Goal: Task Accomplishment & Management: Manage account settings

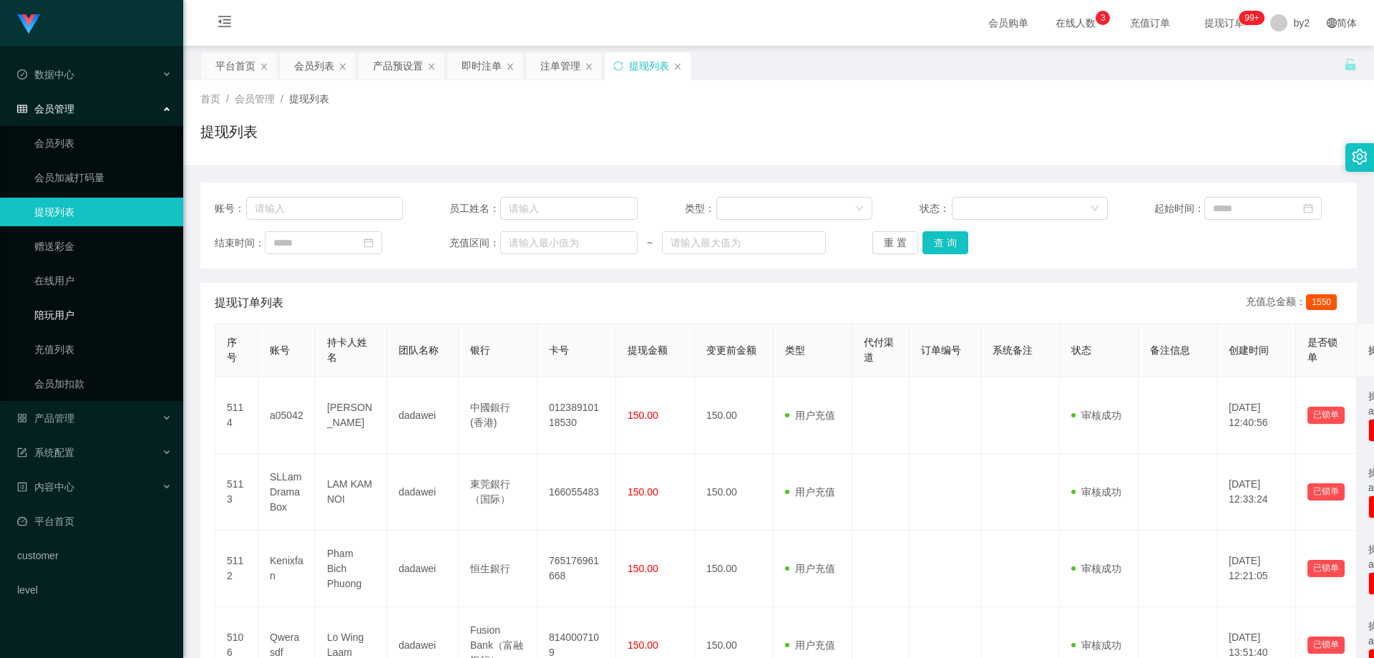
scroll to position [72, 0]
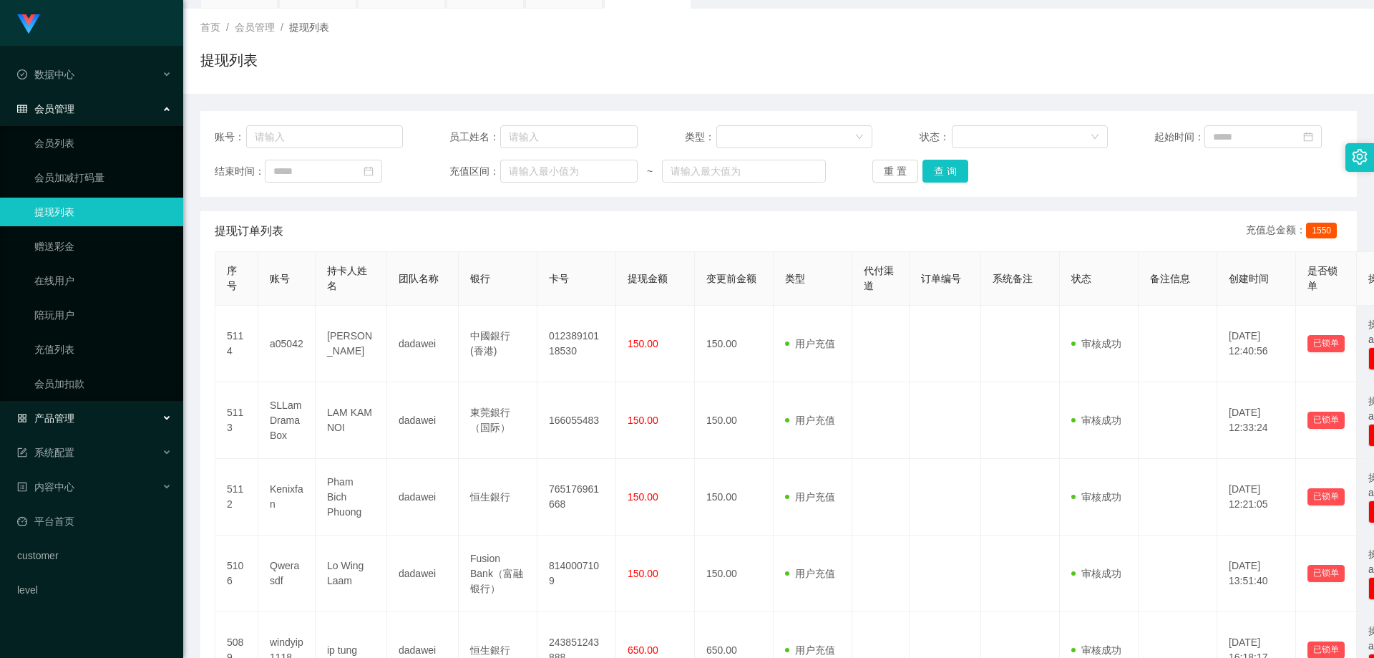
click at [92, 419] on div "产品管理" at bounding box center [91, 418] width 183 height 29
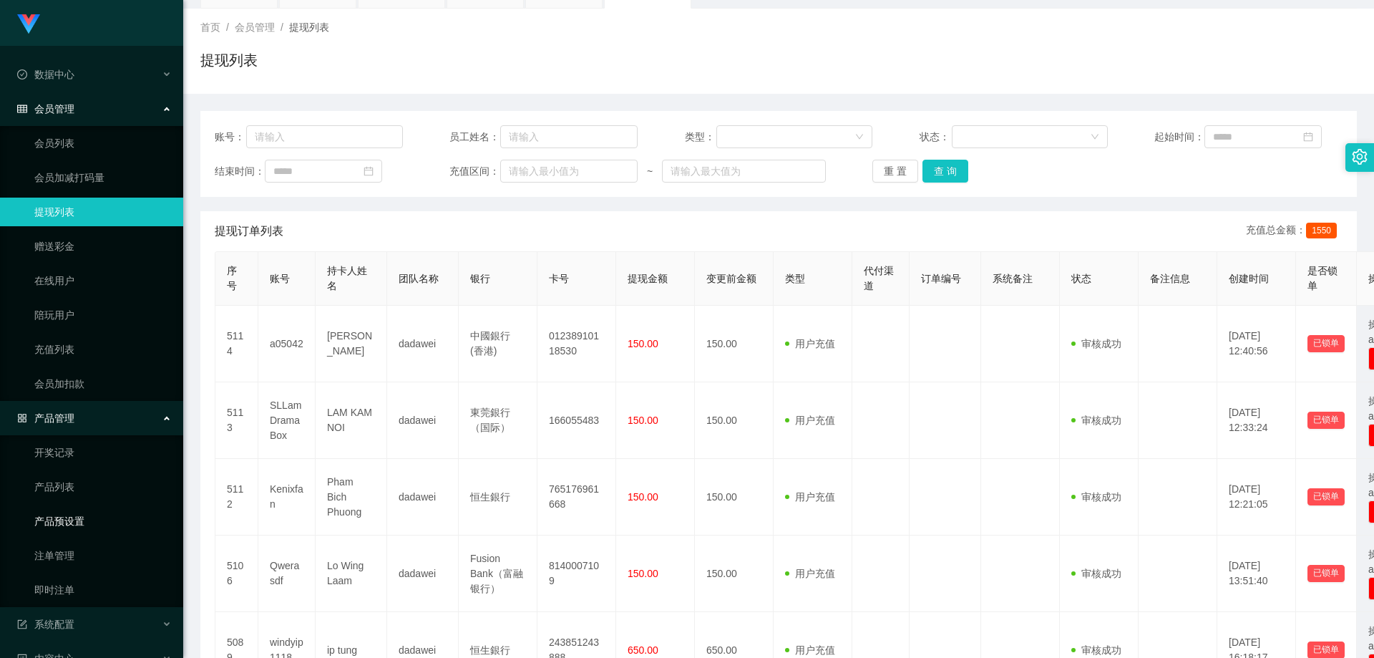
click at [94, 530] on link "产品预设置" at bounding box center [102, 521] width 137 height 29
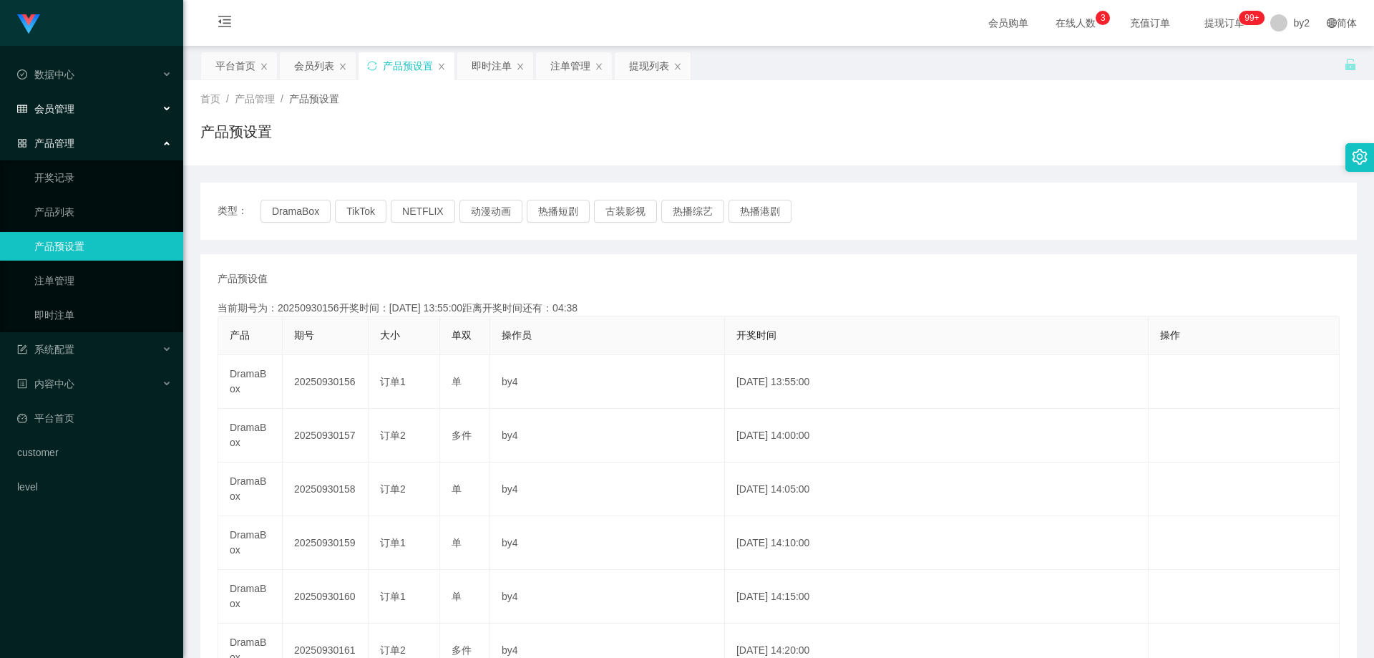
click at [77, 110] on div "会员管理" at bounding box center [91, 108] width 183 height 29
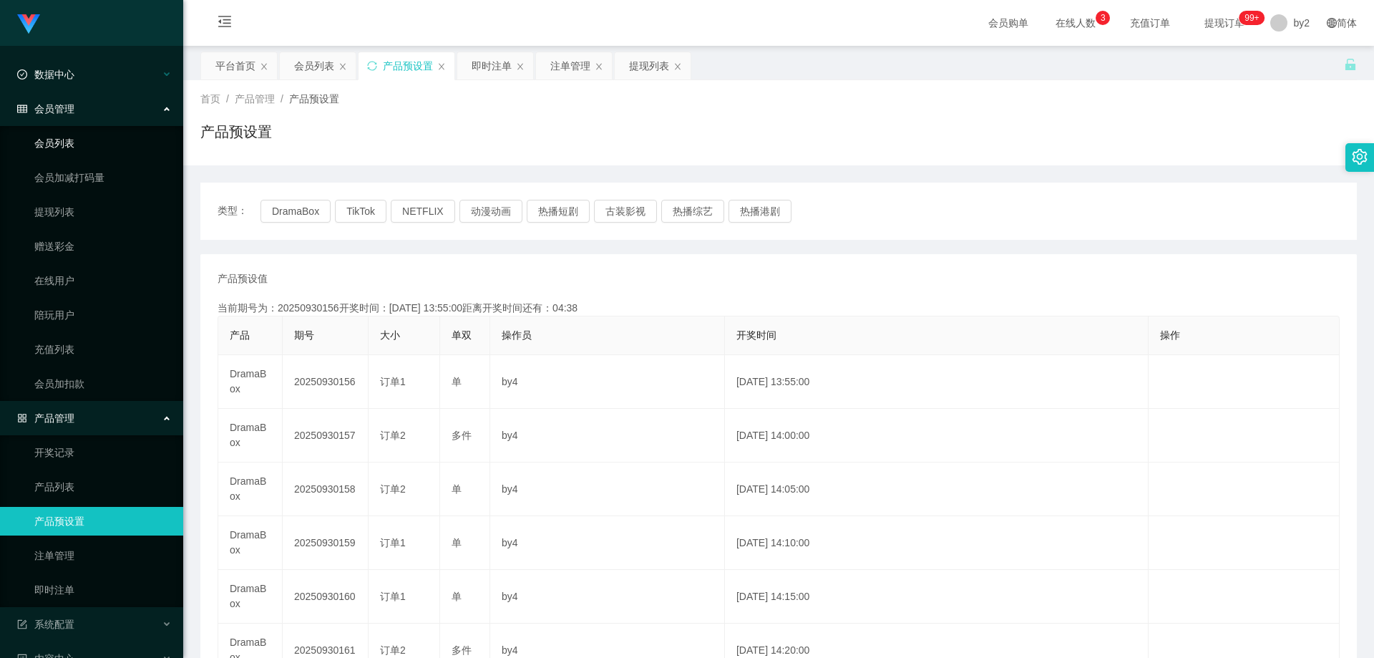
drag, startPoint x: 79, startPoint y: 144, endPoint x: 94, endPoint y: 63, distance: 82.3
click at [79, 145] on link "会员列表" at bounding box center [102, 143] width 137 height 29
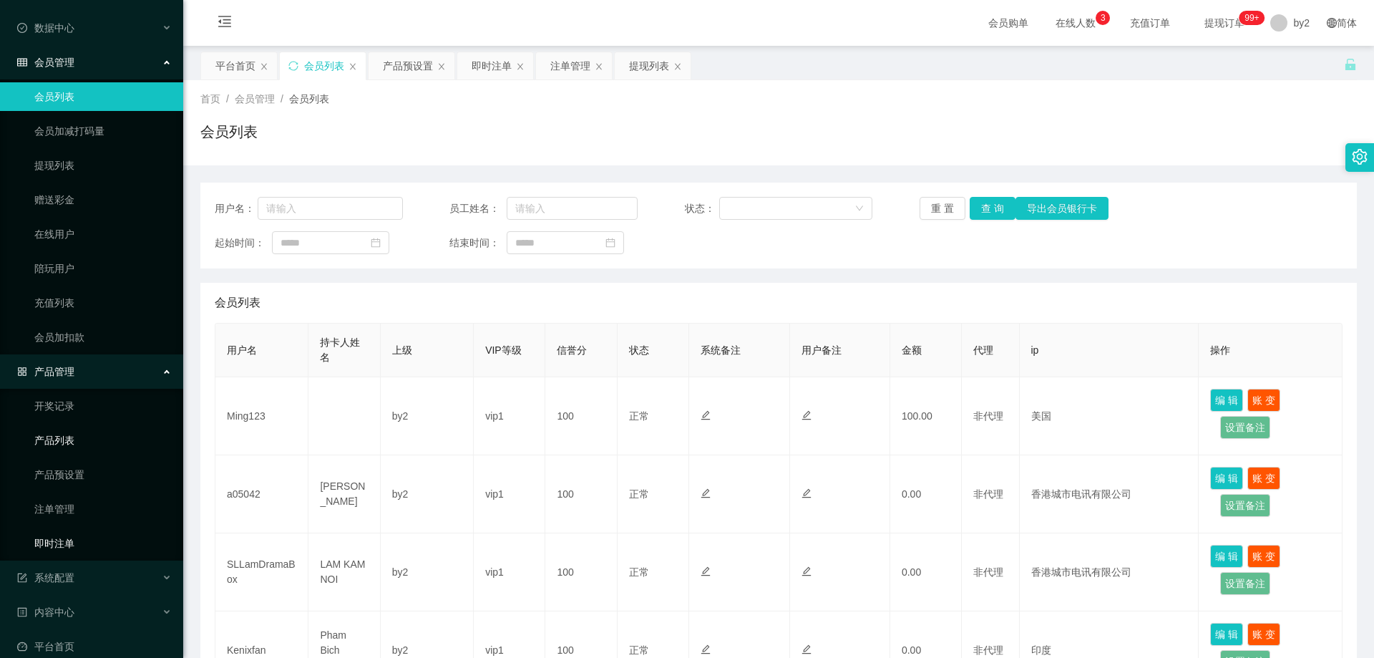
scroll to position [72, 0]
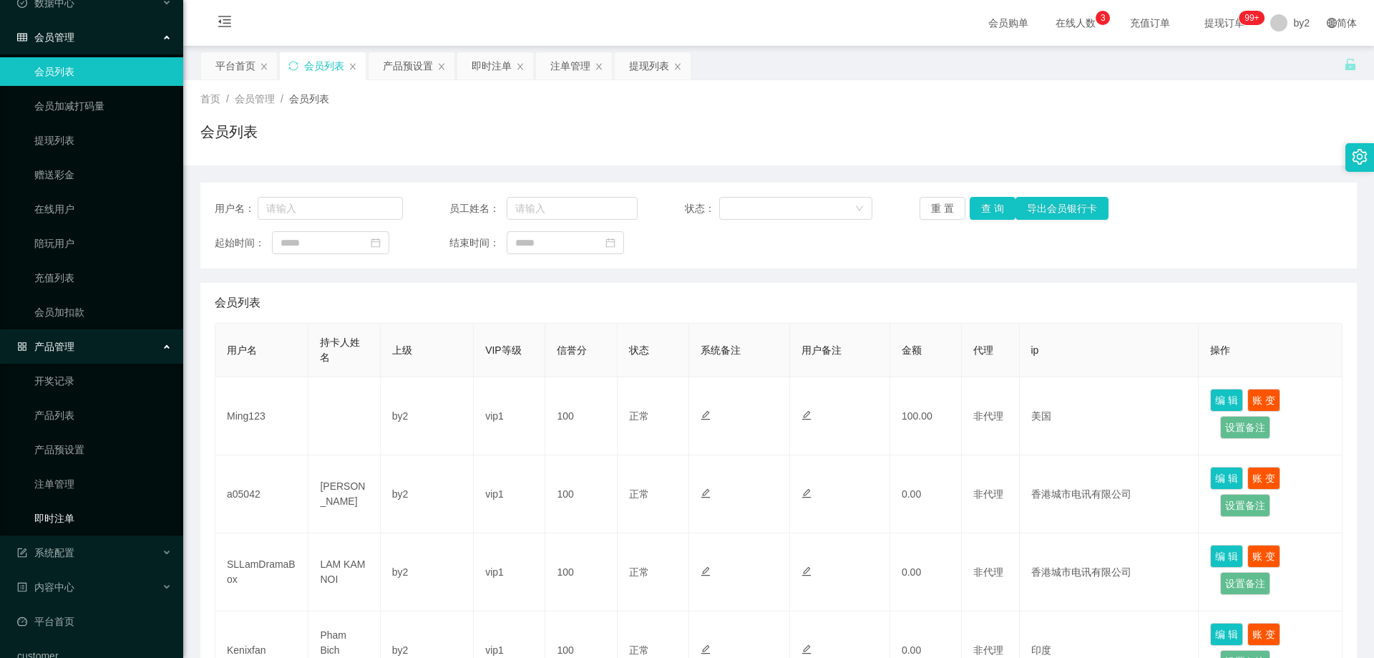
click at [82, 528] on link "即时注单" at bounding box center [102, 518] width 137 height 29
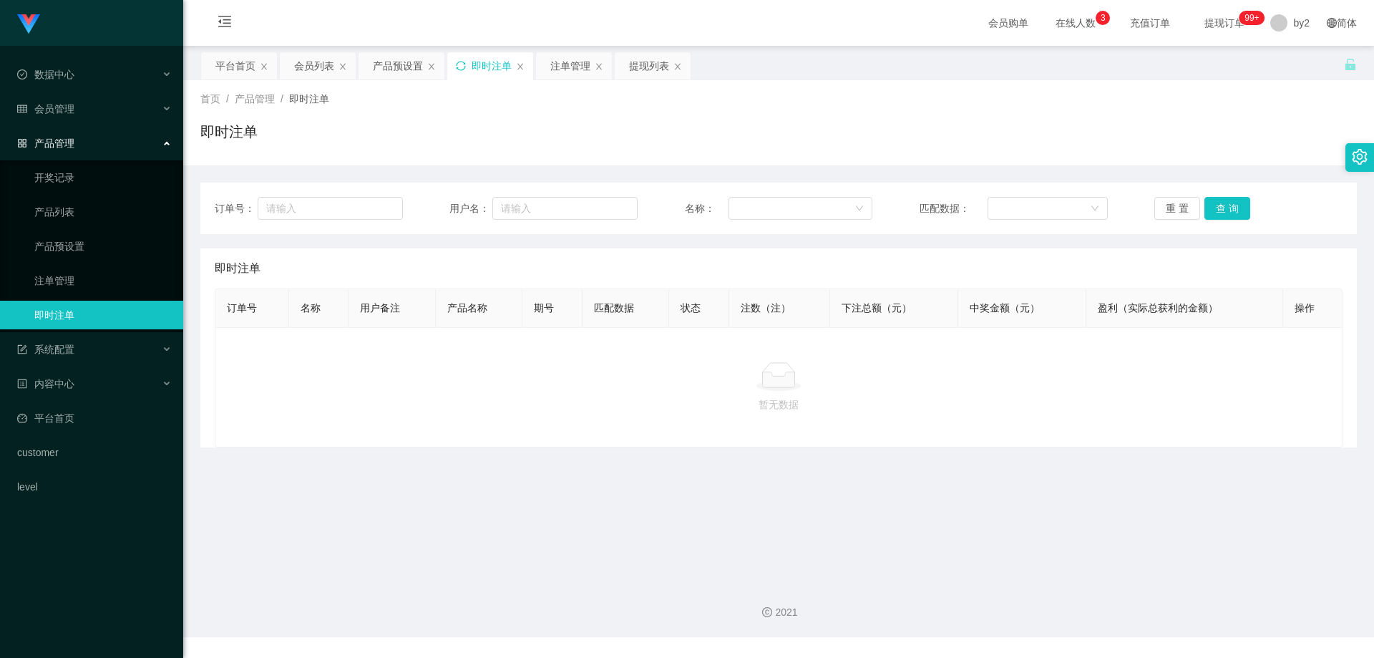
click at [459, 69] on icon "图标: sync" at bounding box center [460, 65] width 9 height 9
click at [102, 276] on link "注单管理" at bounding box center [102, 280] width 137 height 29
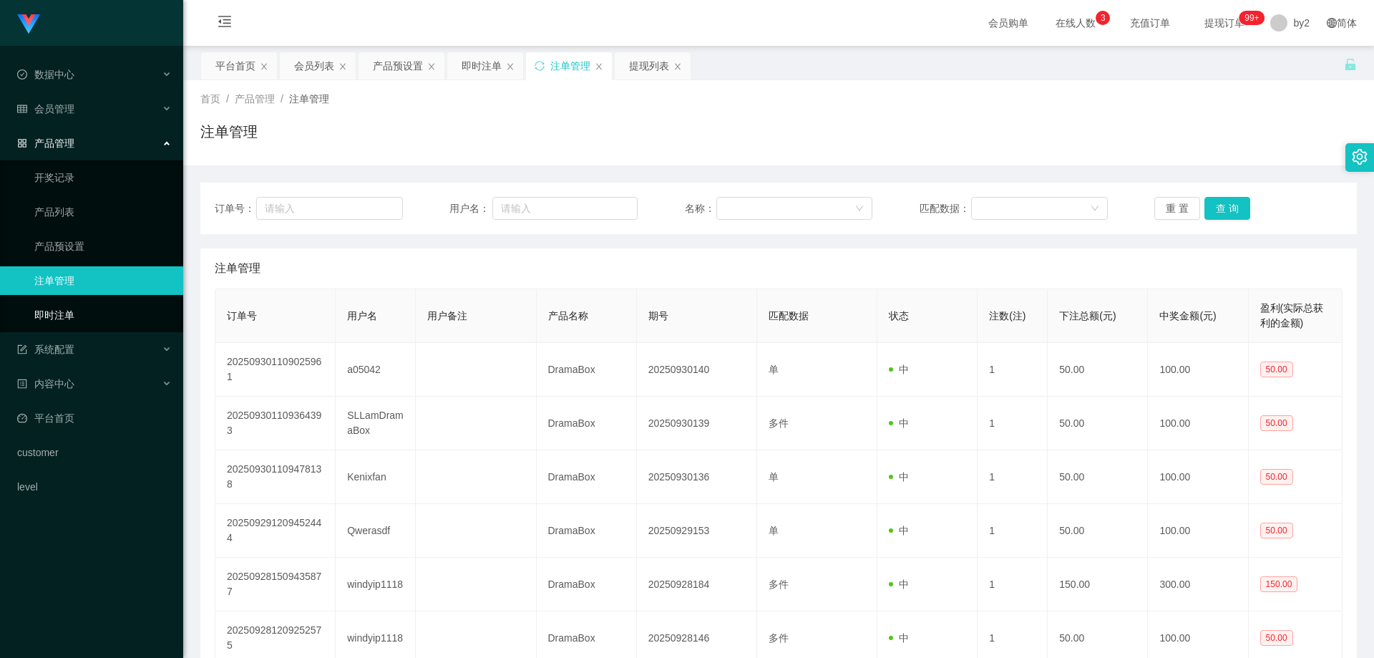
drag, startPoint x: 48, startPoint y: 321, endPoint x: 85, endPoint y: 287, distance: 50.6
click at [48, 321] on link "即时注单" at bounding box center [102, 315] width 137 height 29
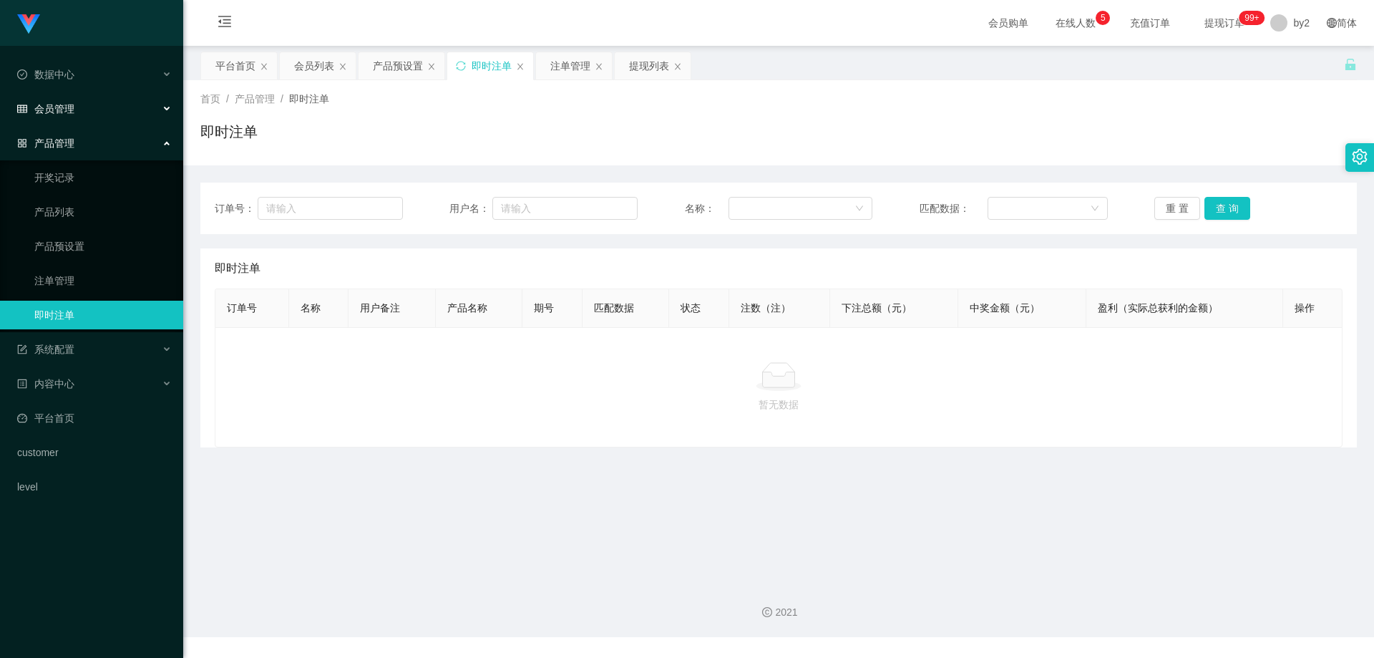
click at [69, 103] on span "会员管理" at bounding box center [45, 108] width 57 height 11
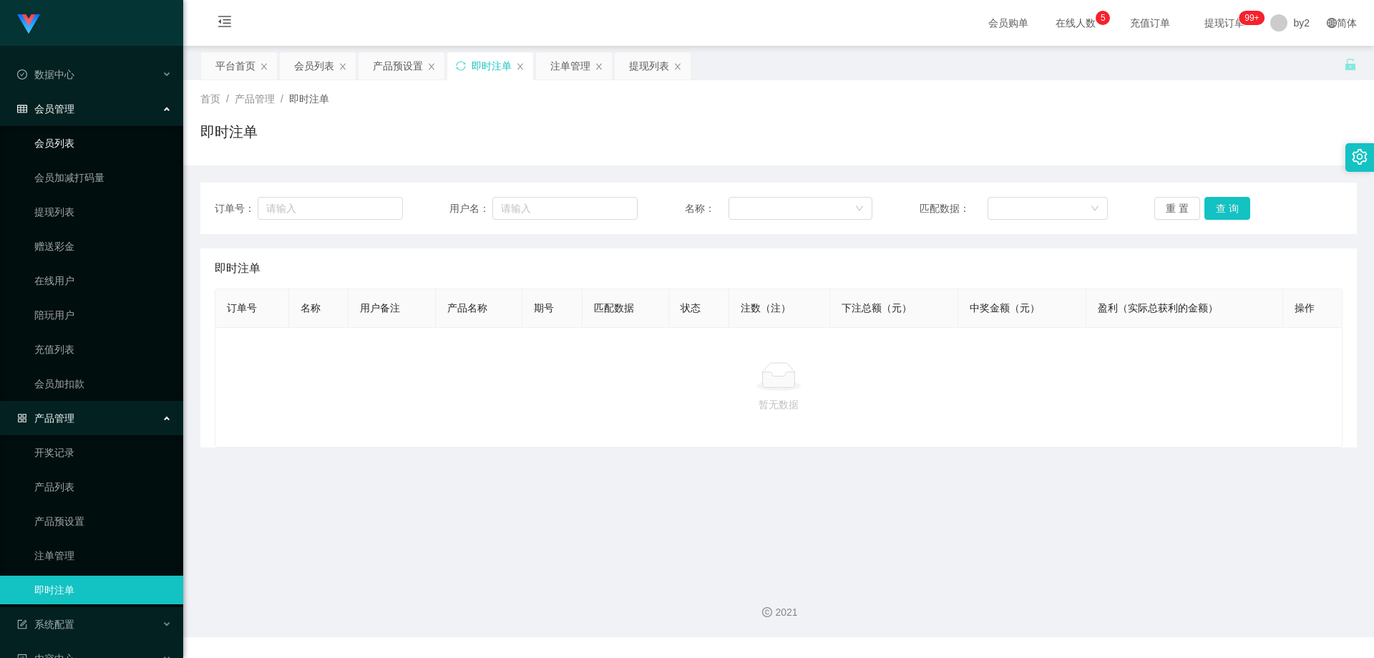
click at [90, 154] on link "会员列表" at bounding box center [102, 143] width 137 height 29
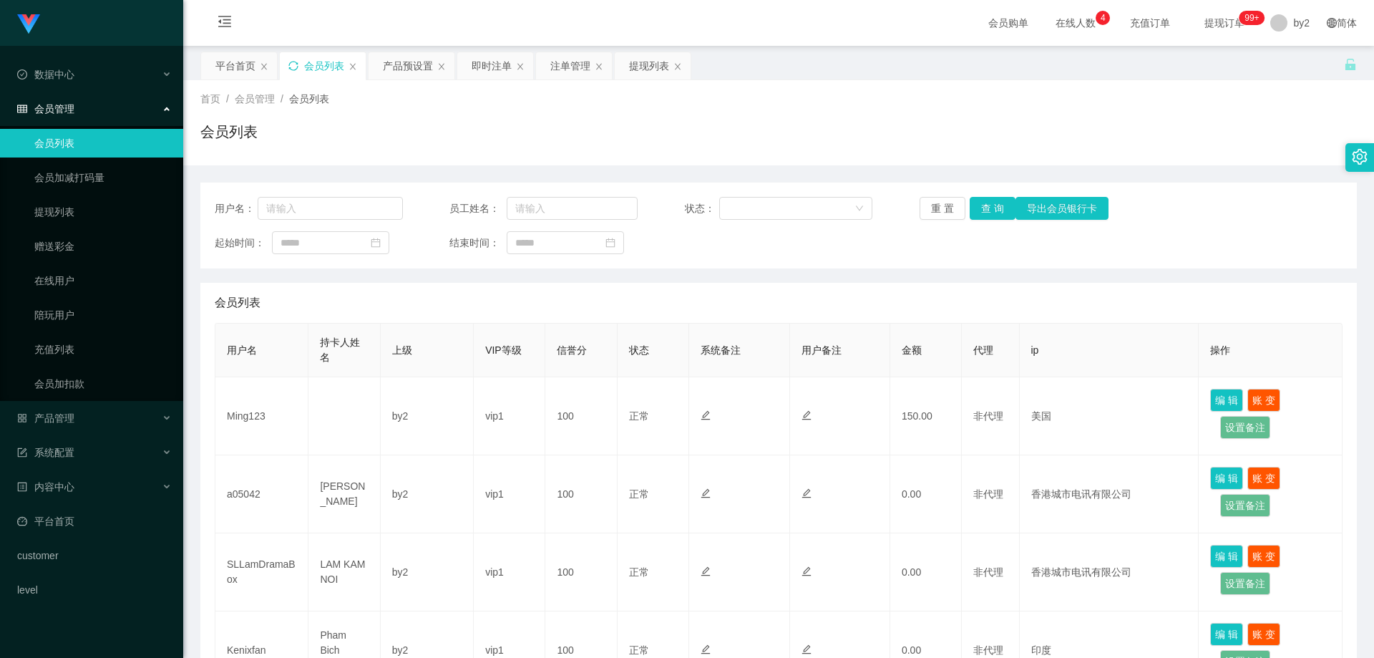
click at [293, 68] on icon "图标: sync" at bounding box center [293, 66] width 10 height 10
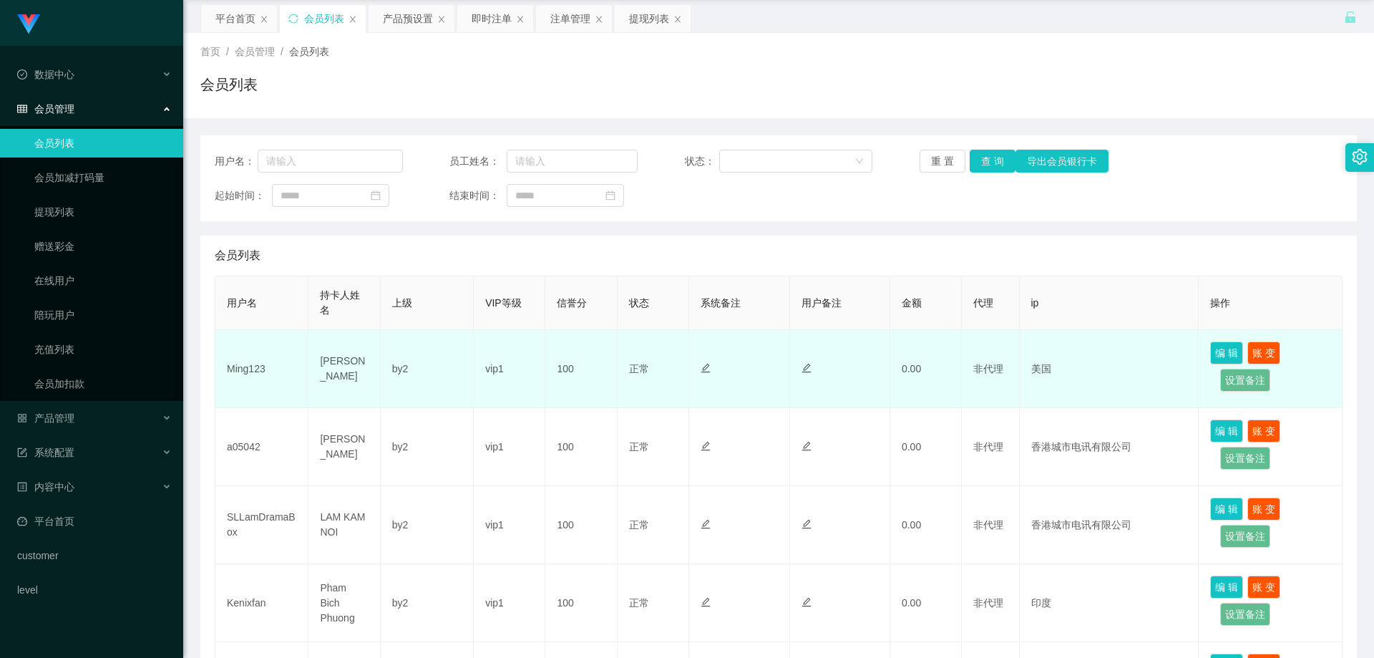
scroll to position [72, 0]
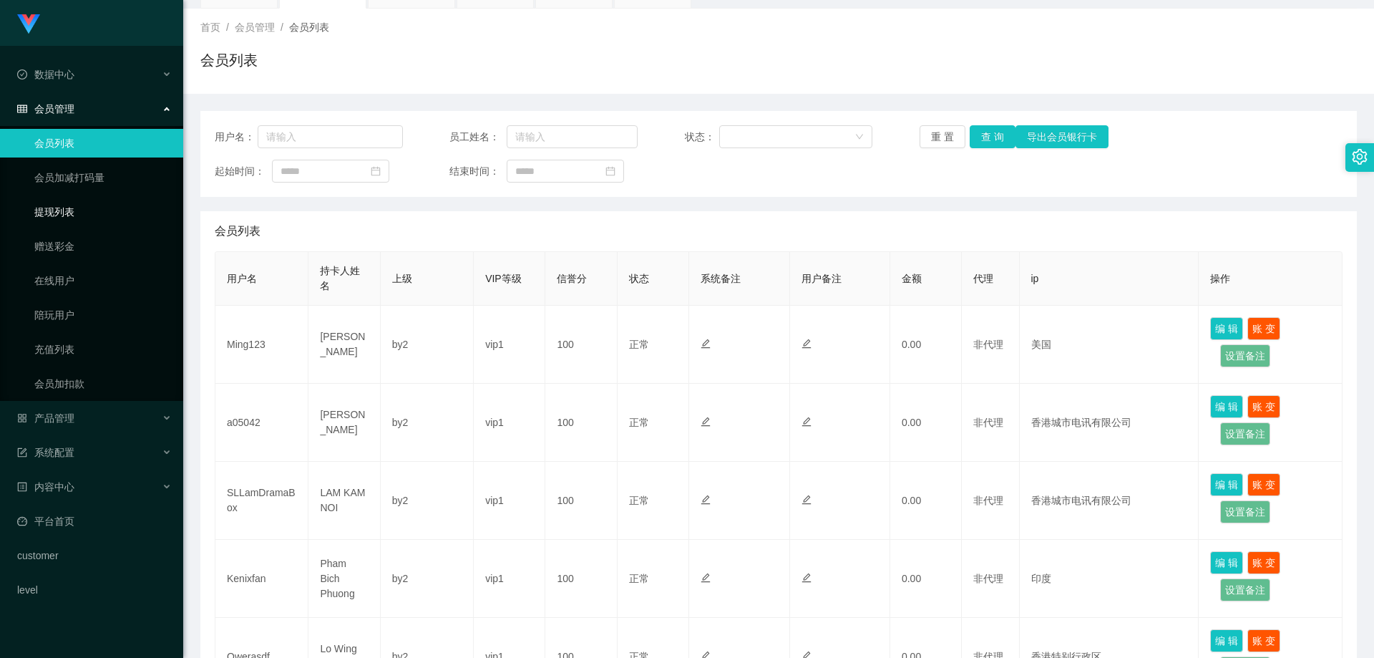
click at [82, 219] on link "提现列表" at bounding box center [102, 212] width 137 height 29
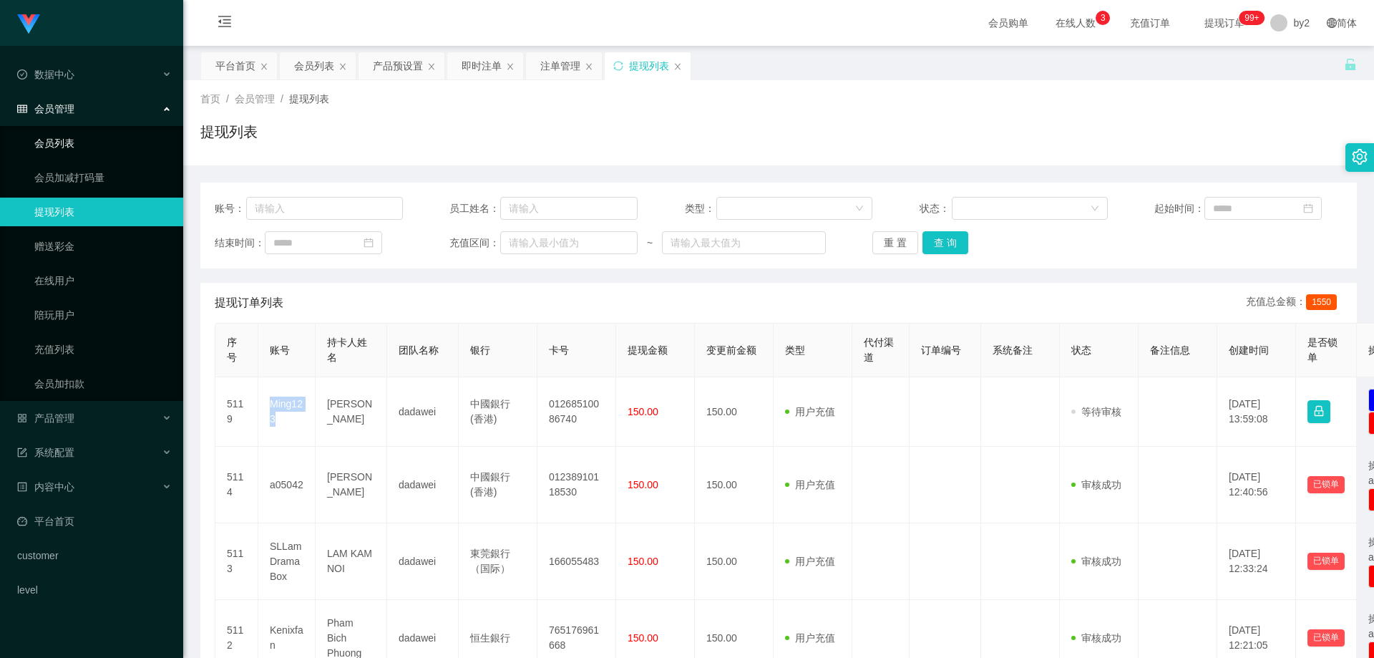
click at [94, 152] on link "会员列表" at bounding box center [102, 143] width 137 height 29
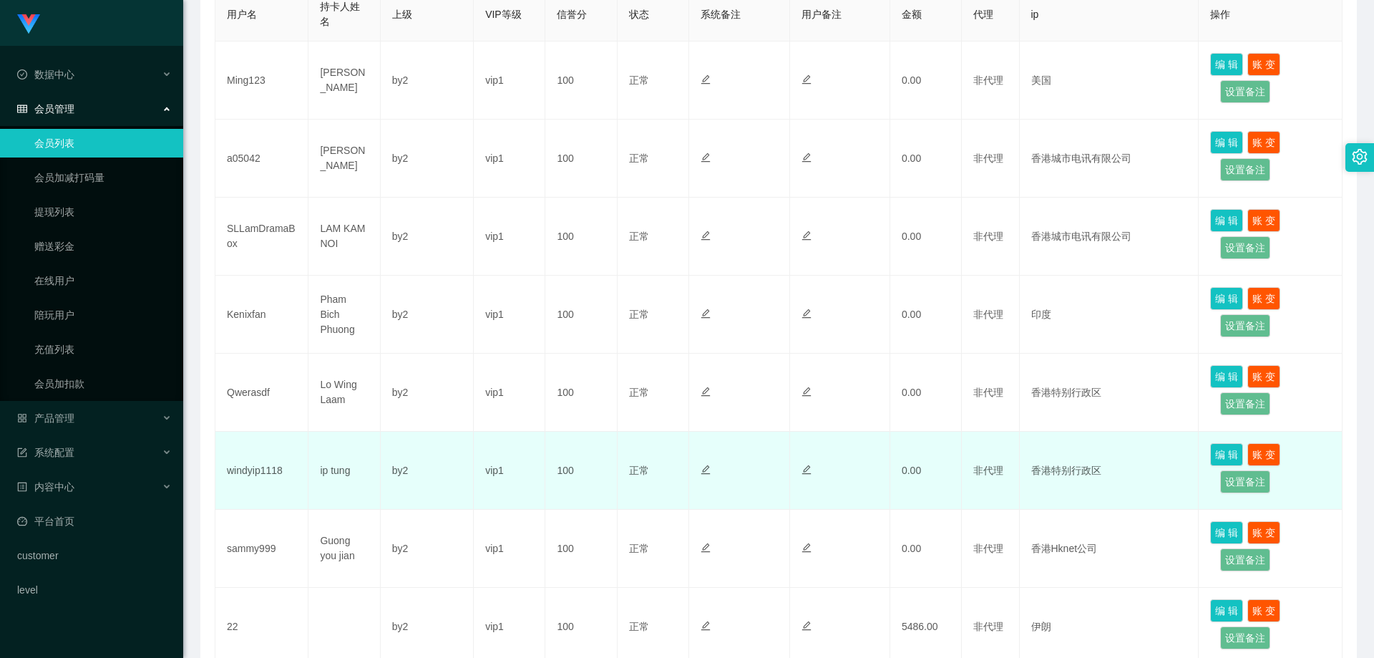
scroll to position [313, 0]
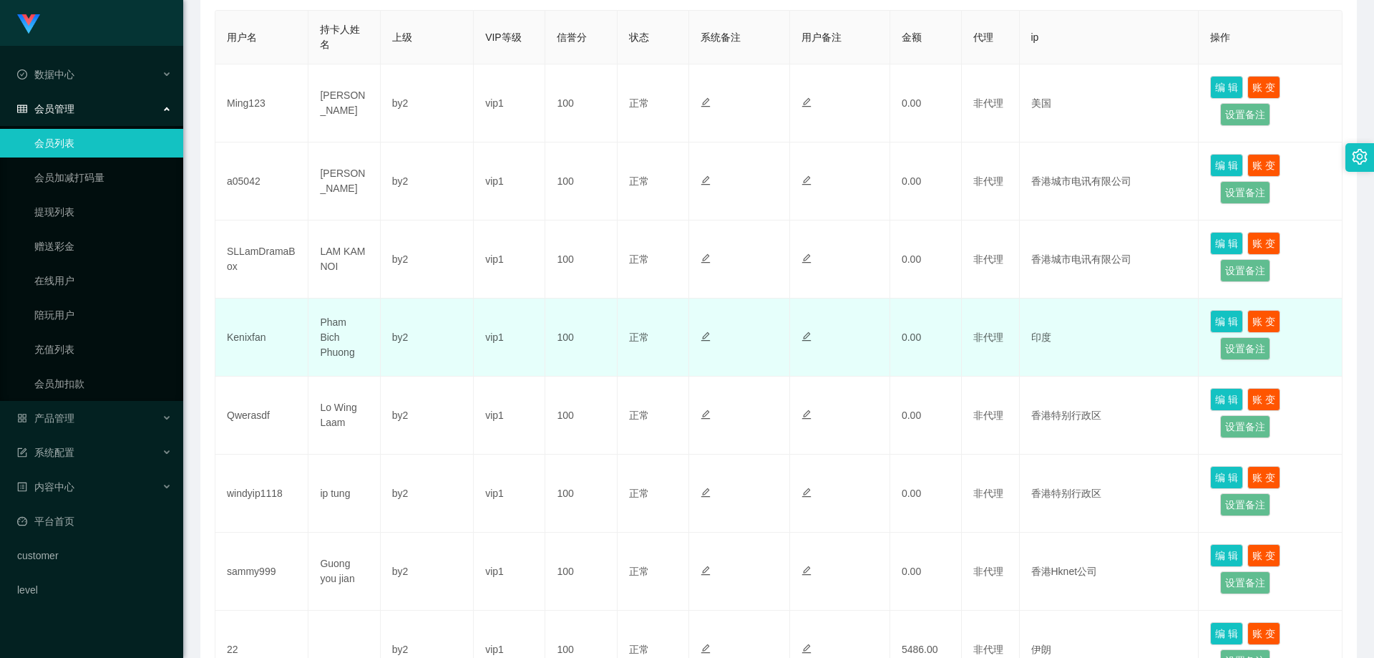
drag, startPoint x: 1064, startPoint y: 336, endPoint x: 1094, endPoint y: 348, distance: 32.4
click at [1092, 348] on td "印度" at bounding box center [1110, 337] width 180 height 78
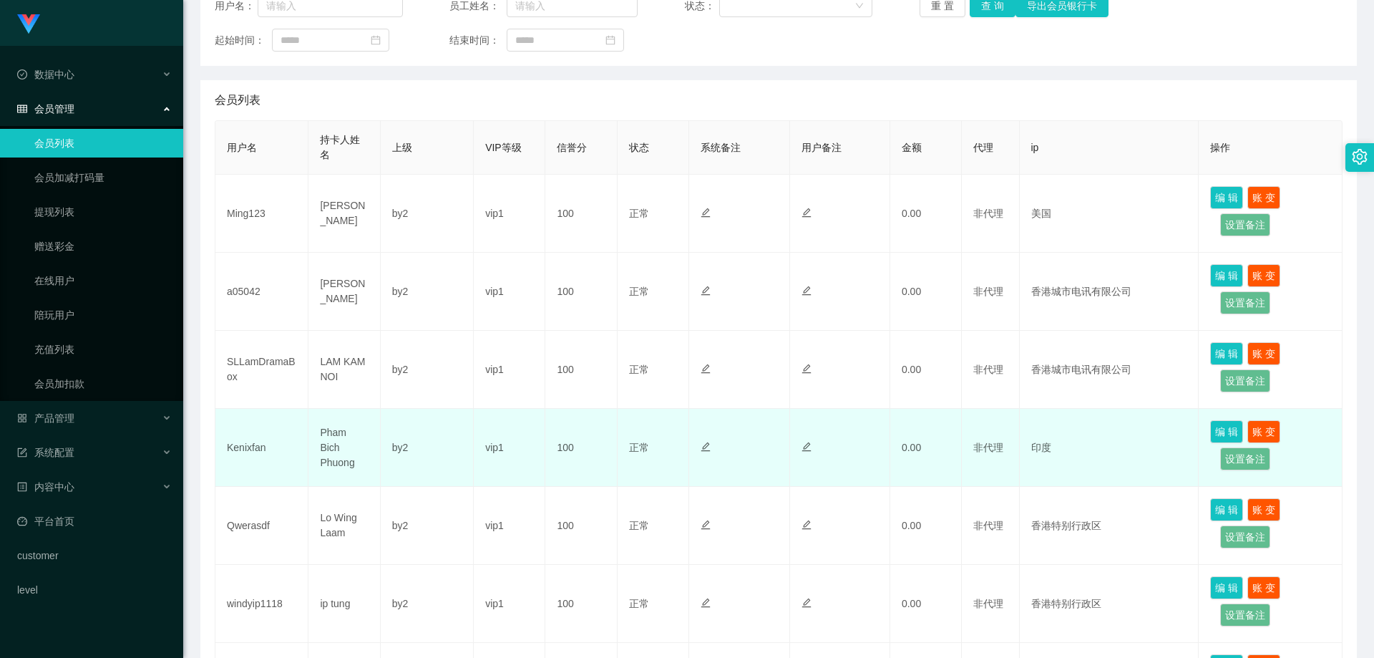
scroll to position [170, 0]
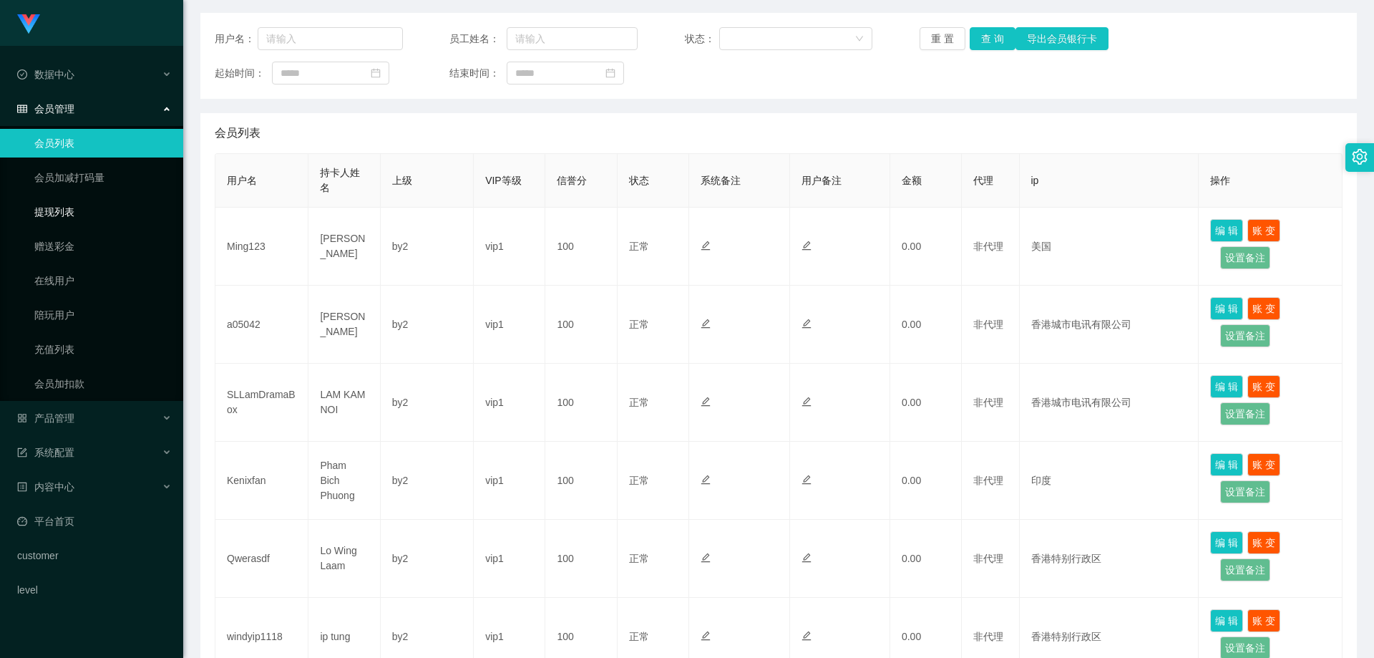
click at [60, 218] on link "提现列表" at bounding box center [102, 212] width 137 height 29
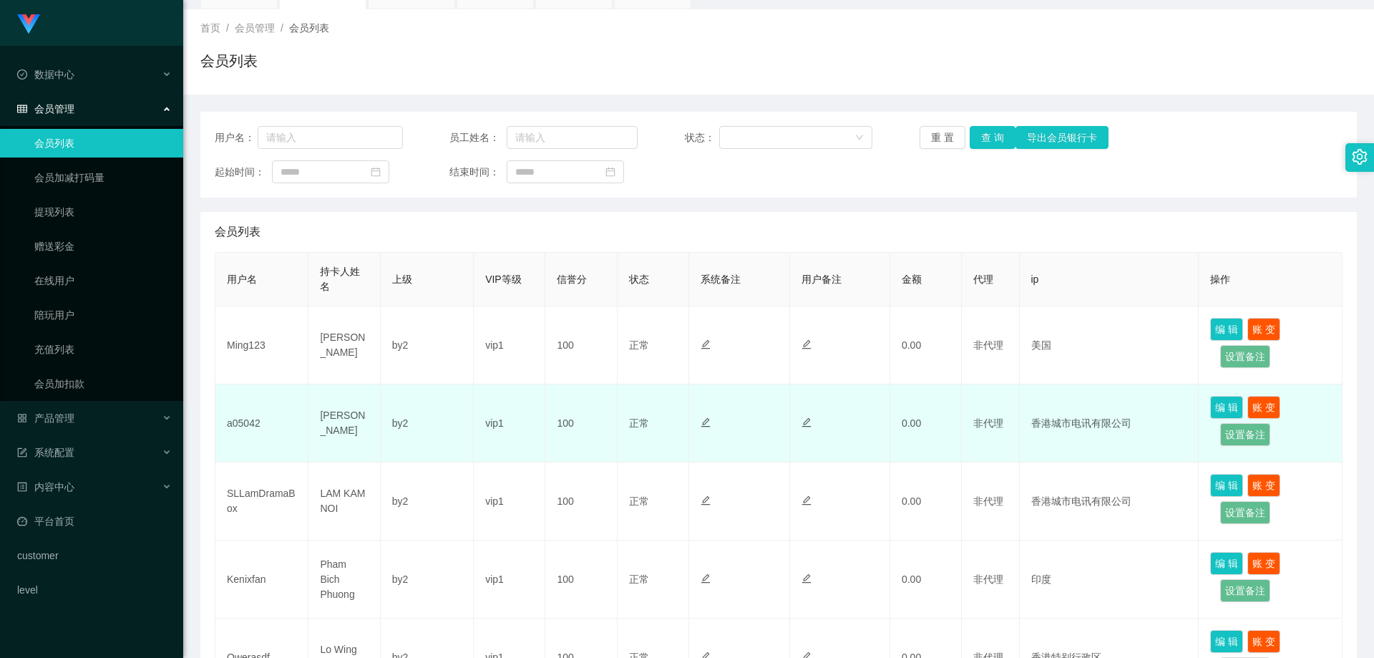
scroll to position [72, 0]
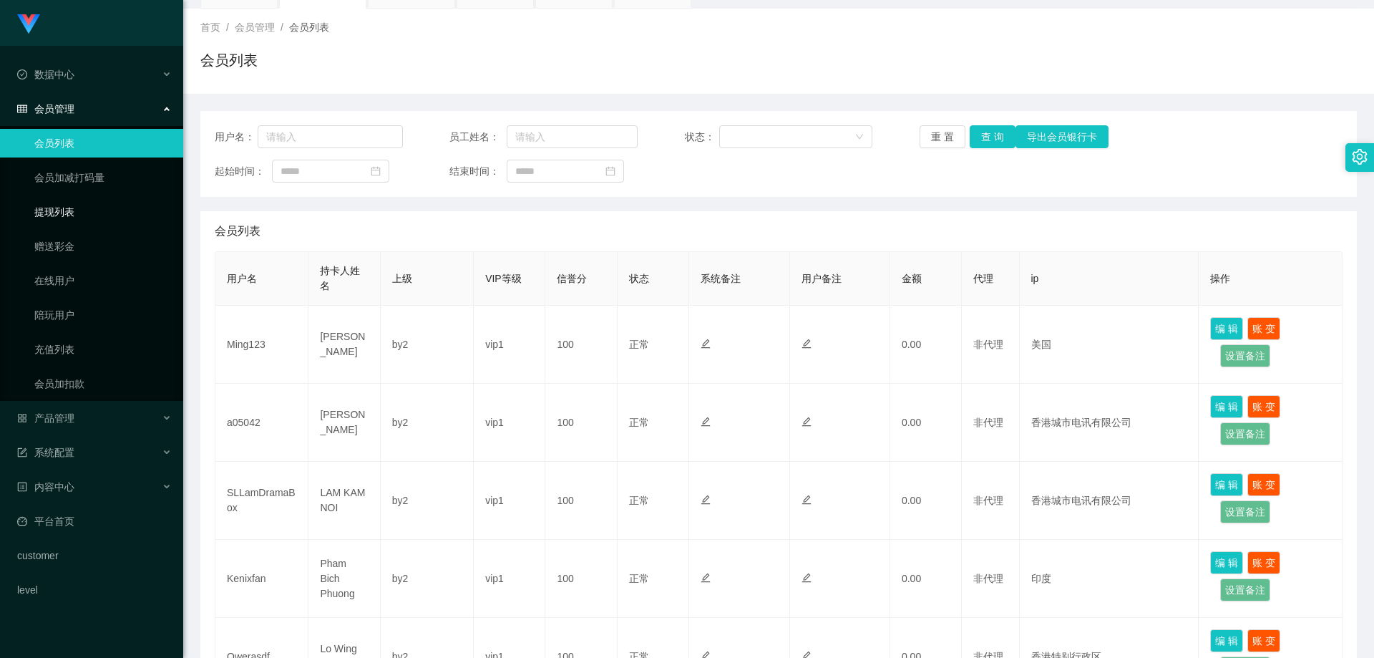
click at [81, 213] on link "提现列表" at bounding box center [102, 212] width 137 height 29
